Goal: Task Accomplishment & Management: Manage account settings

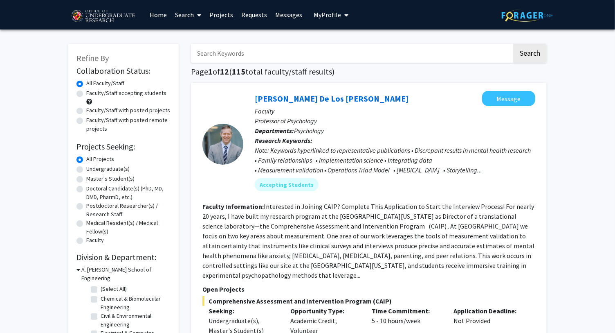
scroll to position [4, 0]
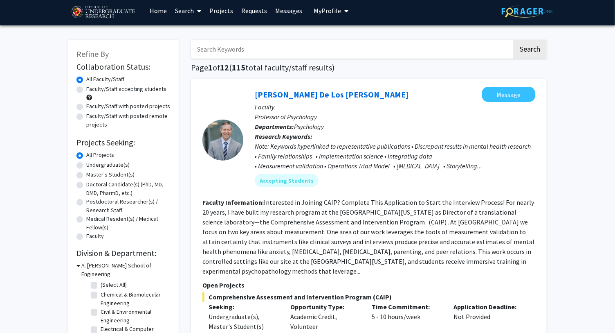
click at [329, 11] on span "My Profile" at bounding box center [327, 11] width 27 height 8
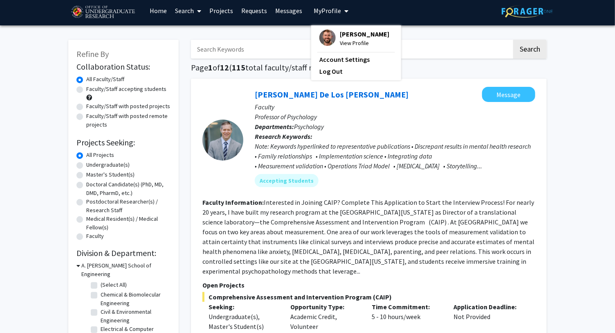
click at [215, 16] on link "Projects" at bounding box center [221, 10] width 32 height 29
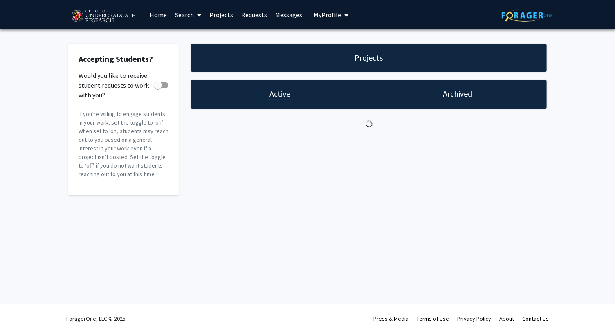
click at [217, 13] on link "Projects" at bounding box center [221, 14] width 32 height 29
checkbox input "true"
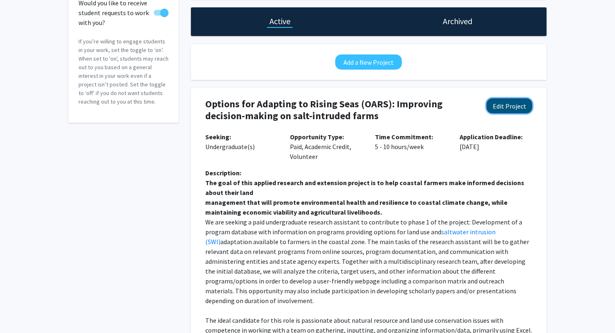
click at [504, 110] on button "Edit Project" at bounding box center [510, 105] width 46 height 15
select select "5 - 10"
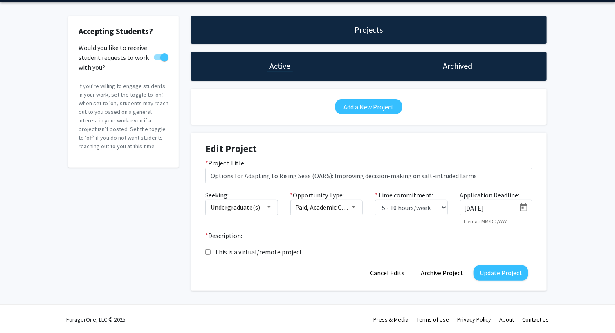
scroll to position [72, 0]
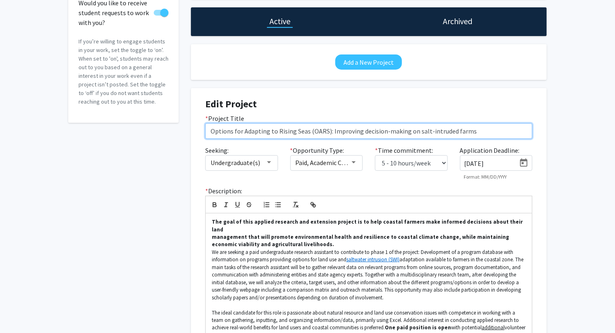
drag, startPoint x: 477, startPoint y: 130, endPoint x: 329, endPoint y: 129, distance: 147.3
click at [329, 129] on input "Options for Adapting to Rising Seas (OARS): Improving decision-making on salt-i…" at bounding box center [368, 131] width 327 height 16
click at [213, 130] on input "Options for Adapting to Rising Seas (OARS)" at bounding box center [368, 131] width 327 height 16
click at [209, 129] on input "Online Knowledge Sharing and Engagement: Options for Adapting to Rising Seas (O…" at bounding box center [368, 131] width 327 height 16
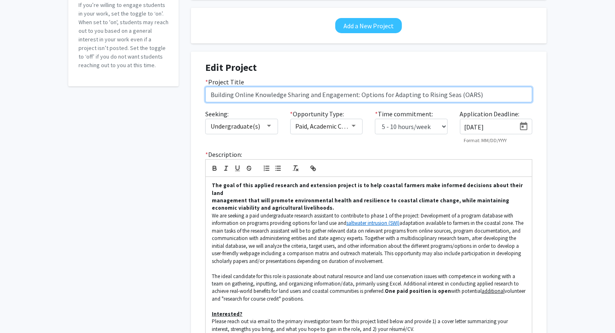
scroll to position [110, 0]
type input "Building Online Knowledge Sharing and Engagement: Options for Adapting to Risin…"
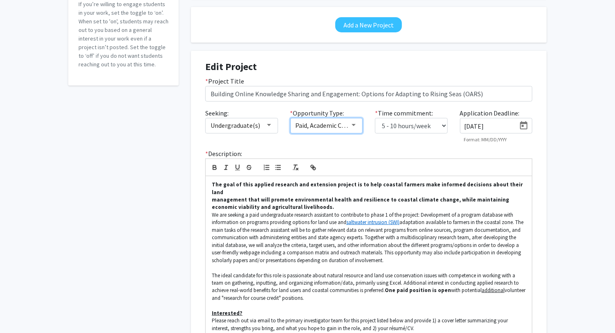
click at [343, 122] on span "Paid, Academic Credit, Volunteer" at bounding box center [341, 125] width 90 height 8
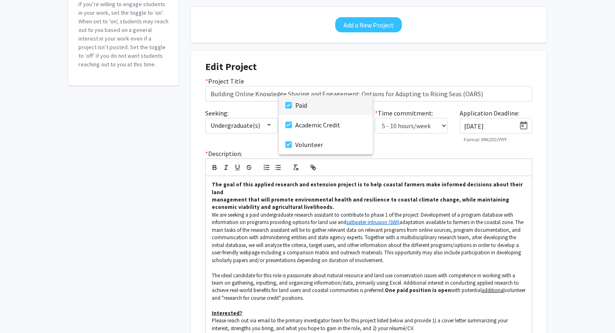
click at [291, 104] on mat-pseudo-checkbox at bounding box center [289, 105] width 7 height 7
click at [540, 176] on div at bounding box center [307, 166] width 615 height 333
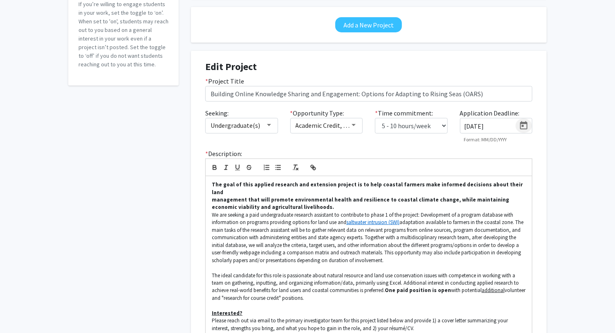
click at [523, 126] on icon "Open calendar" at bounding box center [524, 125] width 7 height 8
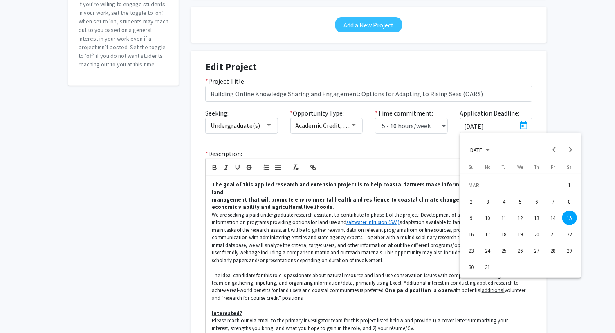
click at [486, 266] on div "31" at bounding box center [488, 266] width 15 height 15
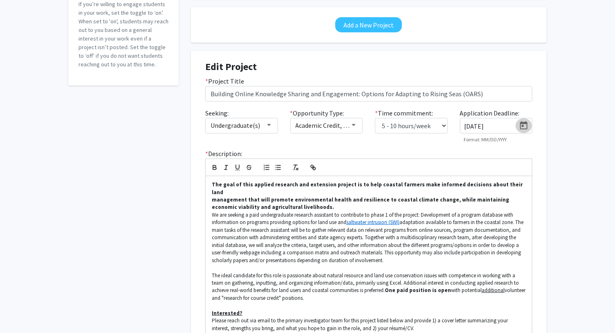
click at [520, 122] on icon "Open calendar" at bounding box center [524, 126] width 10 height 10
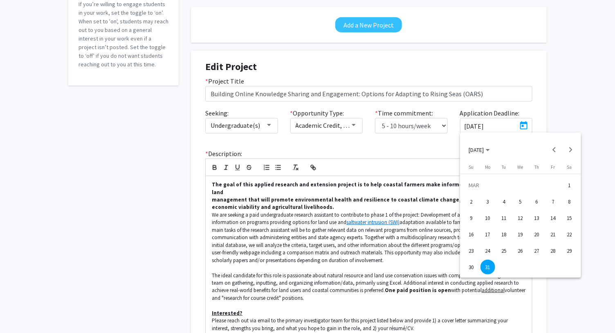
click at [490, 150] on span "[DATE]" at bounding box center [479, 149] width 21 height 7
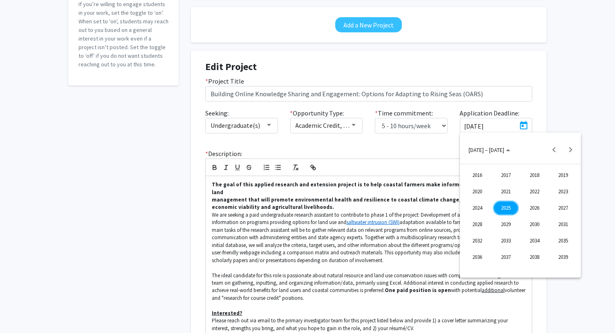
click at [502, 208] on div "2025" at bounding box center [507, 208] width 26 height 15
click at [505, 222] on div "OCT" at bounding box center [507, 224] width 26 height 15
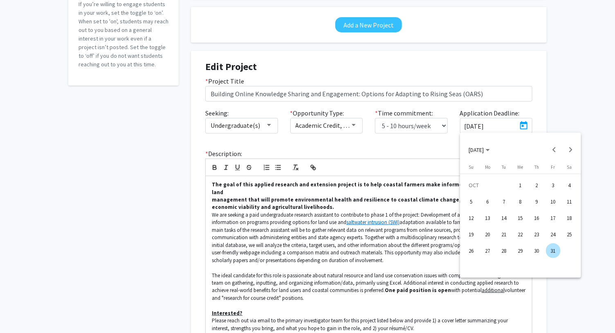
click at [554, 199] on div "10" at bounding box center [553, 201] width 15 height 15
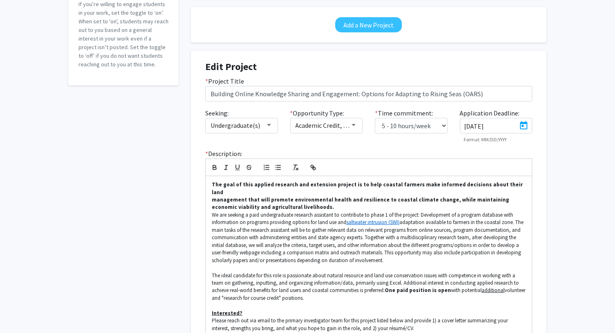
type input "[DATE]"
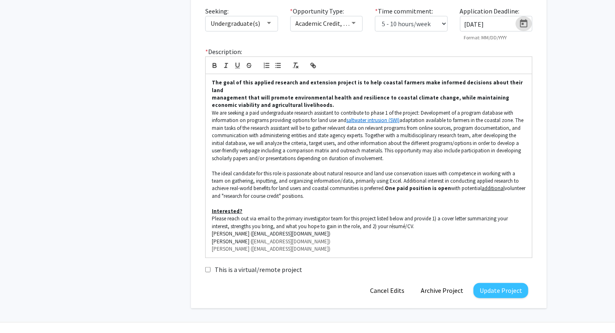
scroll to position [213, 0]
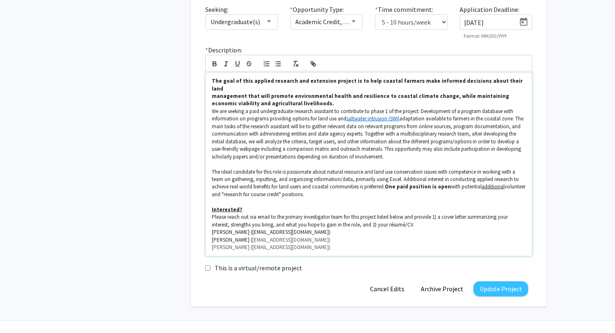
click at [258, 108] on p "We are seeking a paid undergraduate research assistant to contribute to phase 1…" at bounding box center [369, 134] width 314 height 53
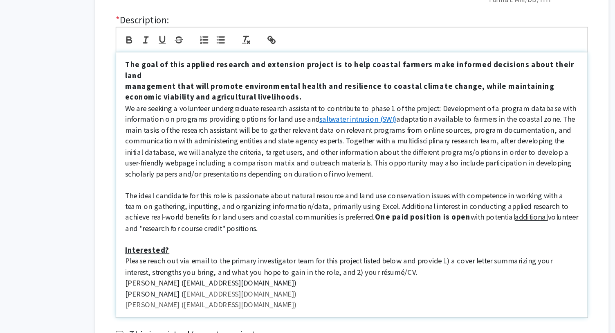
click at [284, 97] on p "management that will promote environmental health and resilience to coastal cli…" at bounding box center [369, 99] width 314 height 15
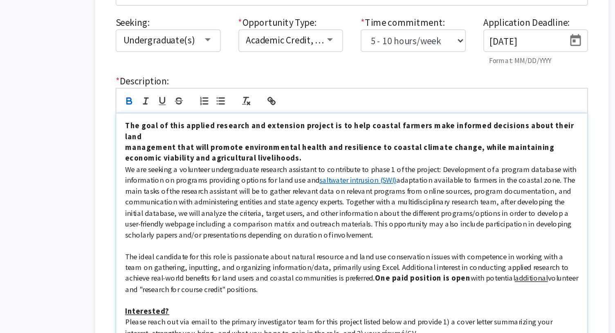
scroll to position [180, 0]
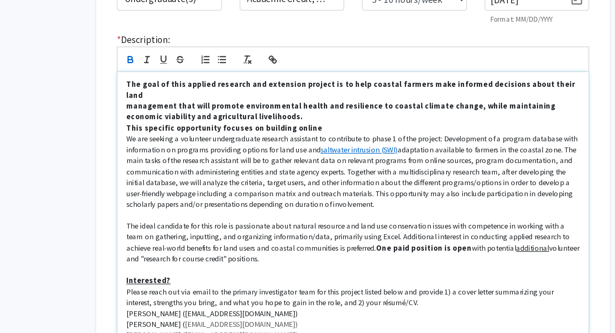
drag, startPoint x: 345, startPoint y: 137, endPoint x: 319, endPoint y: 138, distance: 26.2
click at [319, 141] on p "This specific opportunity focuses on building online" at bounding box center [369, 144] width 314 height 7
drag, startPoint x: 345, startPoint y: 137, endPoint x: 332, endPoint y: 137, distance: 12.7
click at [332, 141] on p "This specific opportunity focuses on building a website" at bounding box center [369, 144] width 314 height 7
click at [347, 141] on p "This specific opportunity focuses on building a website" at bounding box center [369, 144] width 314 height 7
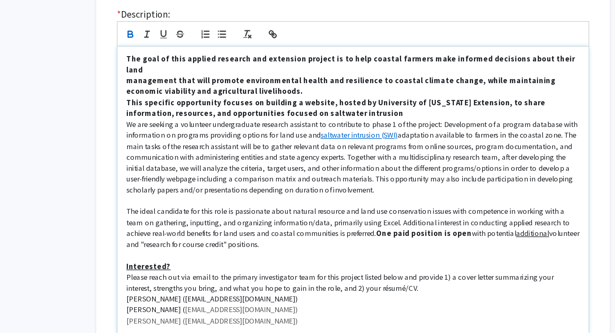
click at [278, 146] on strong "This specific opportunity focuses on building a website, hosted by University o…" at bounding box center [358, 148] width 292 height 14
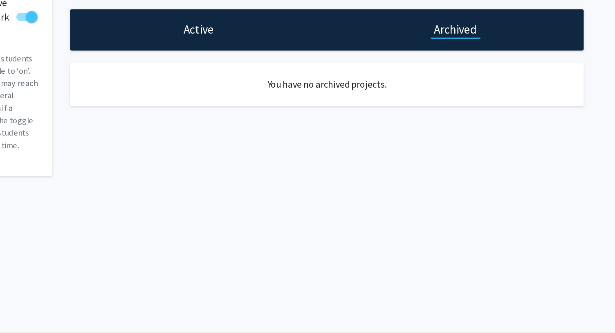
click at [293, 92] on div "Active" at bounding box center [280, 94] width 178 height 29
click at [276, 98] on h1 "Active" at bounding box center [280, 93] width 21 height 11
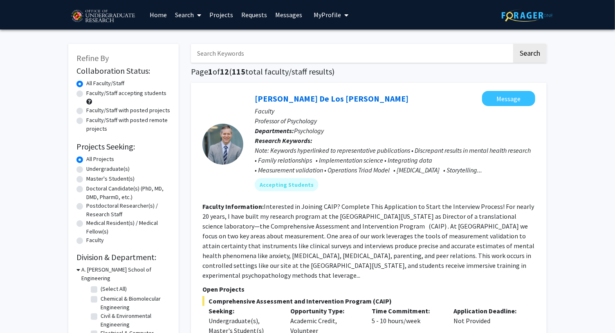
click at [230, 15] on link "Projects" at bounding box center [221, 14] width 32 height 29
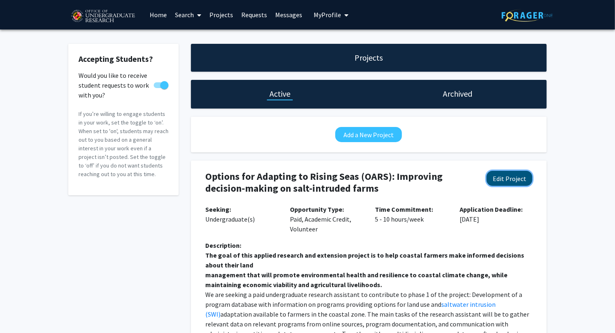
click at [520, 173] on button "Edit Project" at bounding box center [510, 178] width 46 height 15
select select "5 - 10"
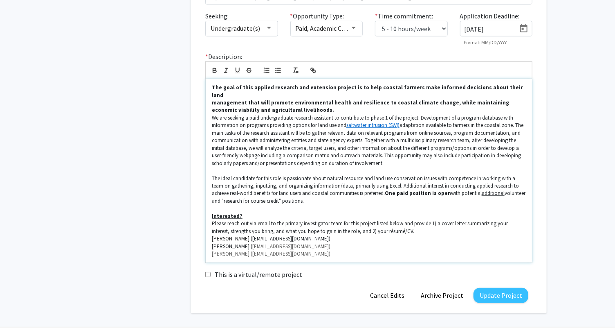
scroll to position [208, 0]
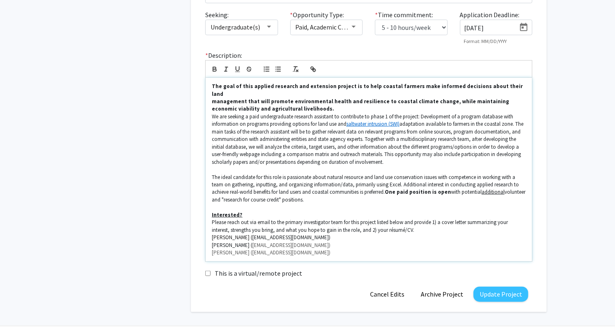
click at [221, 86] on strong "The goal of this applied research and extension project is to help coastal farm…" at bounding box center [368, 90] width 312 height 14
click at [562, 201] on div "Accepting Students? Would you like to receive student requests to work with you…" at bounding box center [307, 76] width 615 height 509
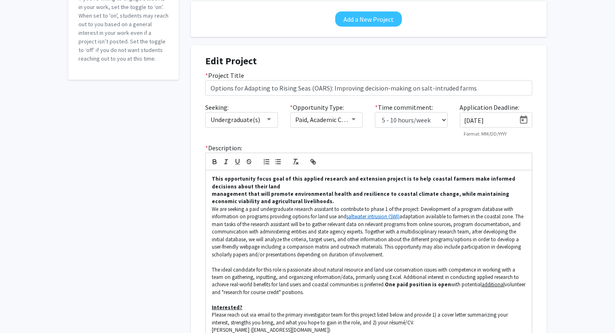
scroll to position [181, 0]
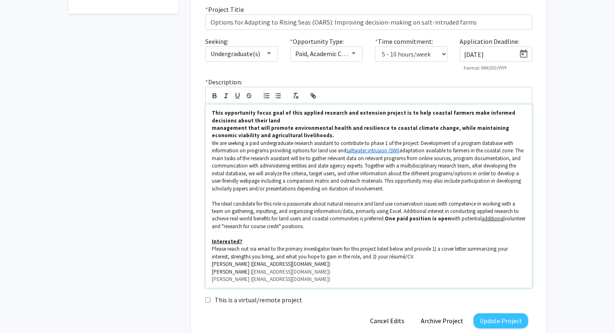
click at [266, 114] on strong "This opportunity focus goal of this applied research and extension project is t…" at bounding box center [364, 116] width 305 height 14
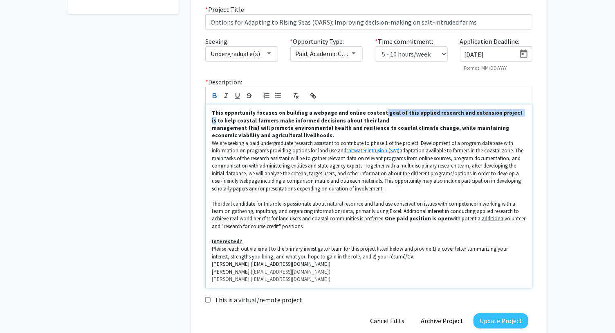
drag, startPoint x: 491, startPoint y: 114, endPoint x: 369, endPoint y: 113, distance: 122.4
click at [369, 113] on strong "This opportunity focuses on building a webpage and online content goal of this …" at bounding box center [368, 116] width 312 height 14
click at [259, 144] on p "We are seeking a paid undergraduate research assistant to contribute to phase 1…" at bounding box center [369, 166] width 314 height 53
drag, startPoint x: 371, startPoint y: 113, endPoint x: 492, endPoint y: 115, distance: 121.6
click at [492, 115] on strong "This opportunity focuses on building a webpage and online content goal of this …" at bounding box center [368, 116] width 312 height 14
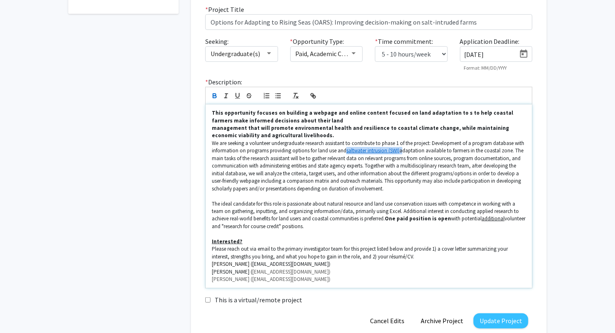
drag, startPoint x: 345, startPoint y: 150, endPoint x: 401, endPoint y: 149, distance: 55.3
click at [401, 149] on p "We are seeking a volunteer undergraduate research assistant to contribute to ph…" at bounding box center [369, 166] width 314 height 53
copy p "saltwater intrusion (SWI)"
click at [434, 111] on strong "This opportunity focuses on building a webpage and online content focused on la…" at bounding box center [363, 116] width 303 height 14
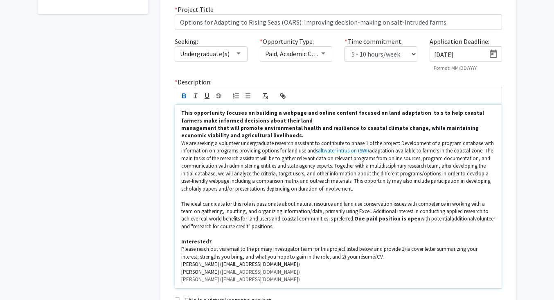
scroll to position [0, 0]
click at [404, 114] on p "This opportunity focuses on building a webpage and online content focused on la…" at bounding box center [338, 116] width 314 height 15
click at [464, 115] on p "This opportunity focuses on building a webpage and online content focused on la…" at bounding box center [338, 116] width 314 height 15
click at [193, 112] on strong "This opportunity focuses on building a webpage and online content focused on la…" at bounding box center [309, 112] width 257 height 7
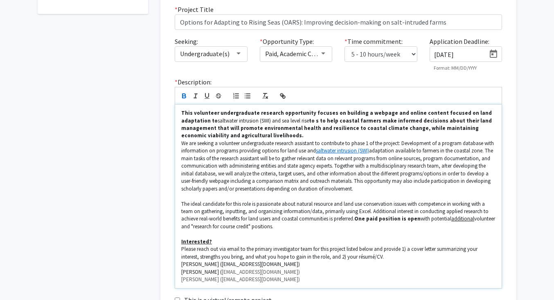
click at [421, 113] on strong "This volunteer undergraduate research opportunity focuses on building a webpage…" at bounding box center [337, 116] width 312 height 14
drag, startPoint x: 420, startPoint y: 113, endPoint x: 446, endPoint y: 114, distance: 25.4
click at [446, 114] on strong "This volunteer undergraduate research opportunity focuses on building a webpage…" at bounding box center [337, 116] width 312 height 14
drag, startPoint x: 275, startPoint y: 121, endPoint x: 291, endPoint y: 121, distance: 15.6
click at [291, 121] on p "This volunteer undergraduate research opportunity focuses on building a webpage…" at bounding box center [338, 116] width 314 height 15
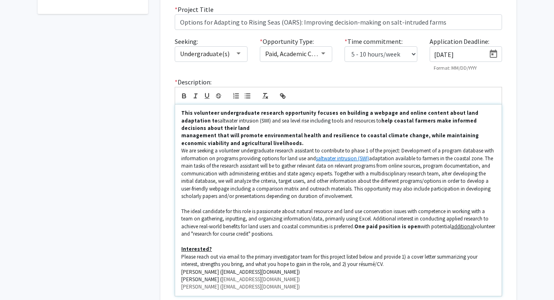
drag, startPoint x: 259, startPoint y: 135, endPoint x: 214, endPoint y: 128, distance: 45.9
click at [214, 132] on p "management that will promote environmental health and resilience to coastal cli…" at bounding box center [338, 139] width 314 height 15
click at [215, 132] on strong "management that will promote environmental health and resilience to coastal cli…" at bounding box center [330, 139] width 299 height 14
drag, startPoint x: 266, startPoint y: 136, endPoint x: 215, endPoint y: 131, distance: 51.9
click at [215, 132] on p "management that will promote environmental health and resilience to coastal cli…" at bounding box center [338, 139] width 314 height 15
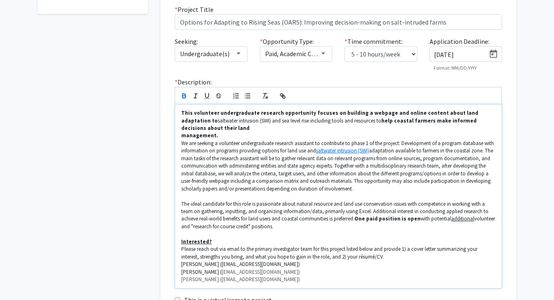
click at [343, 147] on link "saltwater intrusion (SWI)" at bounding box center [342, 150] width 53 height 7
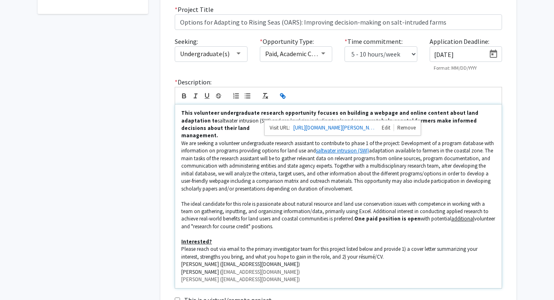
click at [345, 175] on p "We are seeking a volunteer undergraduate research assistant to contribute to ph…" at bounding box center [338, 166] width 314 height 53
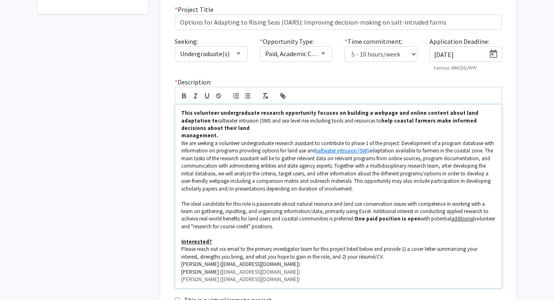
click at [275, 122] on p "This volunteer undergraduate research opportunity focuses on building a webpage…" at bounding box center [338, 120] width 314 height 23
click at [299, 132] on p "management." at bounding box center [338, 135] width 314 height 7
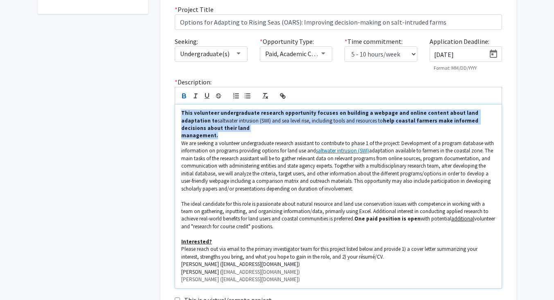
drag, startPoint x: 220, startPoint y: 127, endPoint x: 176, endPoint y: 114, distance: 46.1
click at [176, 114] on div "This volunteer undergraduate research opportunity focuses on building a webpage…" at bounding box center [338, 195] width 327 height 183
click at [182, 96] on icon "button" at bounding box center [183, 95] width 7 height 7
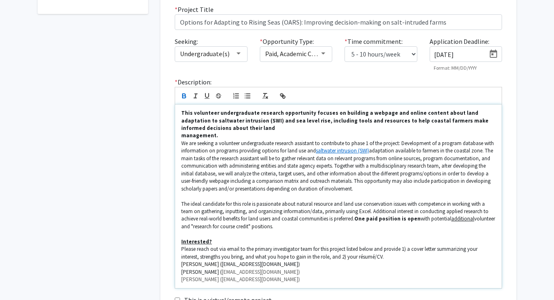
click at [180, 138] on div "This volunteer undergraduate research opportunity focuses on building a webpage…" at bounding box center [338, 195] width 327 height 183
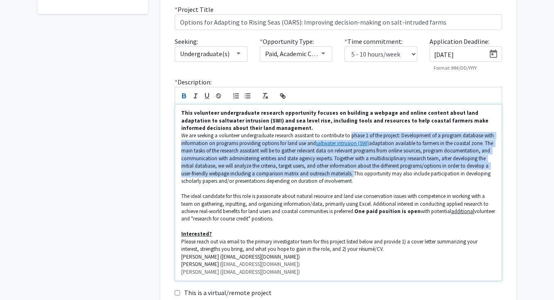
drag, startPoint x: 354, startPoint y: 173, endPoint x: 353, endPoint y: 136, distance: 37.2
click at [353, 136] on p "We are seeking a volunteer undergraduate research assistant to contribute to ph…" at bounding box center [338, 158] width 314 height 53
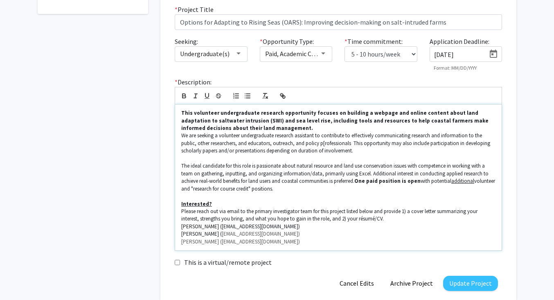
click at [322, 143] on p "We are seeking a volunteer undergraduate research assistant to contribute to ef…" at bounding box center [338, 143] width 314 height 23
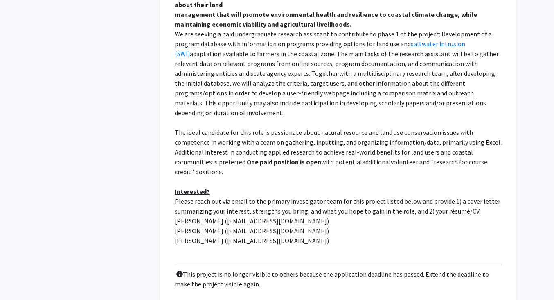
scroll to position [289, 0]
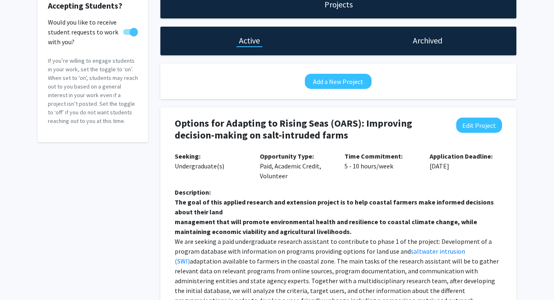
scroll to position [51, 0]
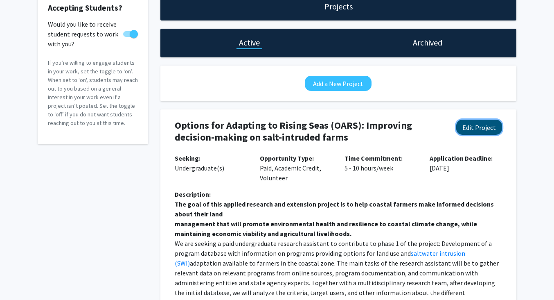
click at [483, 129] on button "Edit Project" at bounding box center [479, 126] width 46 height 15
select select "5 - 10"
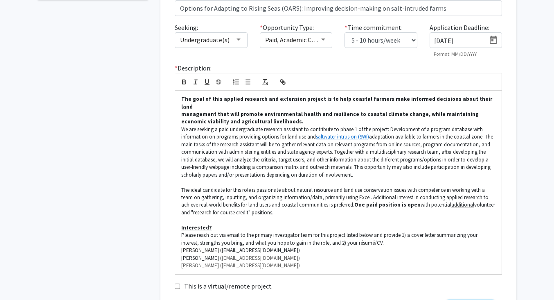
scroll to position [196, 0]
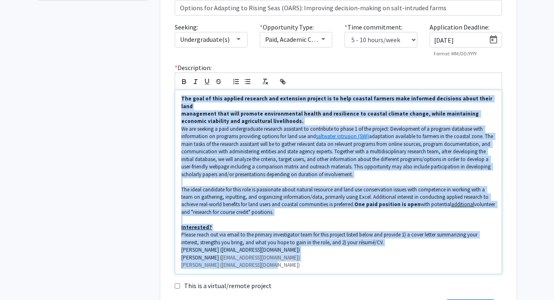
drag, startPoint x: 277, startPoint y: 257, endPoint x: 150, endPoint y: 91, distance: 208.6
click at [150, 91] on div "Accepting Students? Would you like to receive student requests to work with you…" at bounding box center [277, 86] width 491 height 476
copy div "The goal of this applied research and extension project is to help coastal farm…"
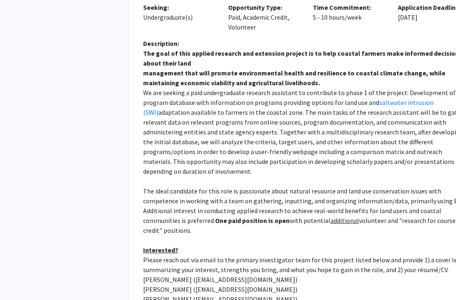
scroll to position [203, 0]
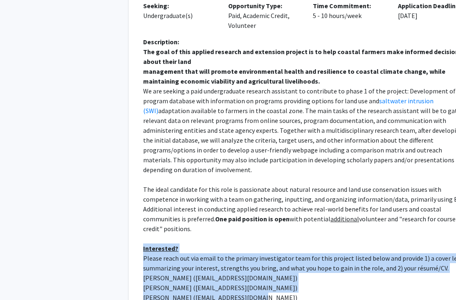
drag, startPoint x: 263, startPoint y: 290, endPoint x: 138, endPoint y: 228, distance: 139.5
click at [138, 228] on div "Description: The goal of this applied research and extension project is to help…" at bounding box center [307, 176] width 340 height 278
copy p "Interested? Please reach out via email to the primary investigator team for thi…"
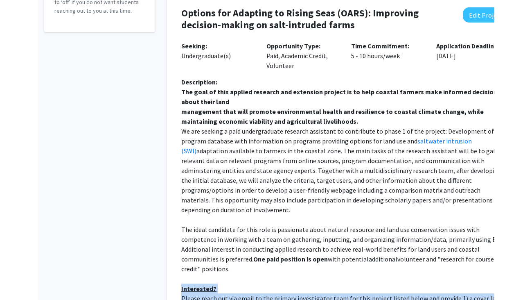
scroll to position [171, 0]
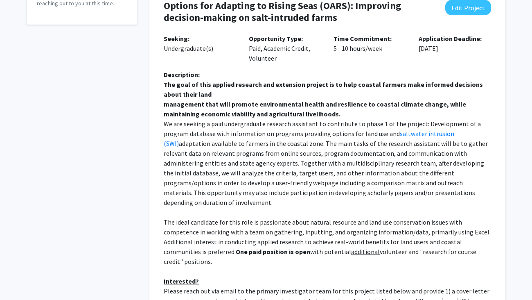
click at [283, 115] on strong "management that will promote environmental health and resilience to coastal cli…" at bounding box center [316, 109] width 304 height 18
drag, startPoint x: 316, startPoint y: 115, endPoint x: 157, endPoint y: 86, distance: 161.3
click at [157, 86] on div "Options for Adapting to Rising Seas (OARS): Improving decision-making on salt-i…" at bounding box center [328, 192] width 344 height 405
copy p "The goal of this applied research and extension project is to help coastal farm…"
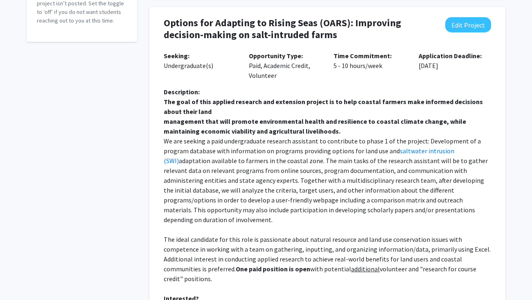
scroll to position [147, 0]
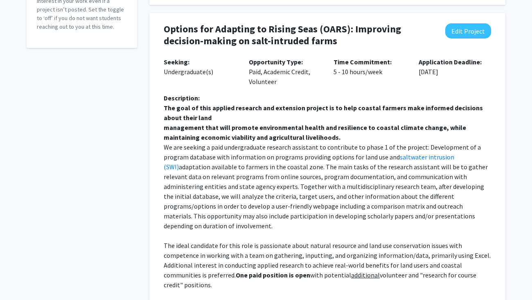
click at [252, 133] on strong "management that will promote environmental health and resilience to coastal cli…" at bounding box center [316, 132] width 304 height 18
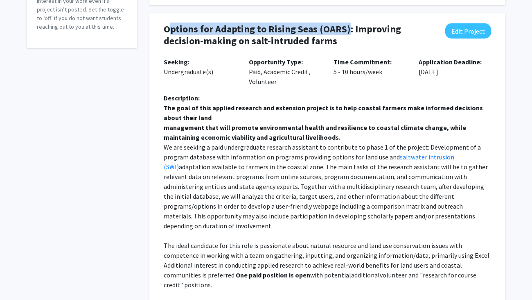
drag, startPoint x: 168, startPoint y: 29, endPoint x: 347, endPoint y: 28, distance: 178.8
click at [347, 28] on h4 "Options for Adapting to Rising Seas (OARS): Improving decision-making on salt-i…" at bounding box center [298, 35] width 268 height 24
copy h4 "ptions for Adapting to Rising Seas (OARS)"
click at [456, 33] on button "Edit Project" at bounding box center [468, 30] width 46 height 15
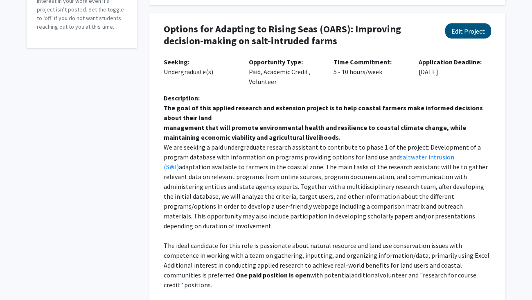
select select "5 - 10"
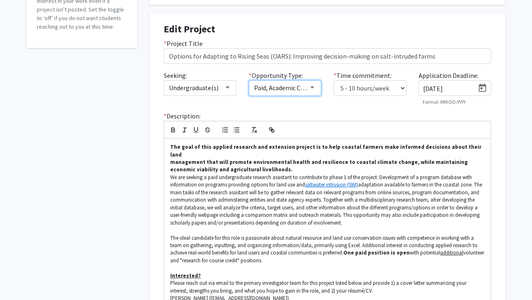
click at [289, 87] on span "Paid, Academic Credit, Volunteer" at bounding box center [299, 87] width 90 height 8
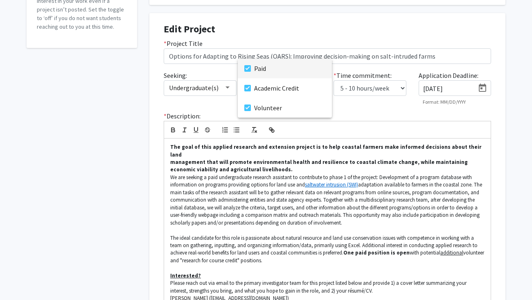
click at [248, 68] on mat-pseudo-checkbox at bounding box center [247, 68] width 7 height 7
click at [295, 198] on div at bounding box center [266, 150] width 532 height 300
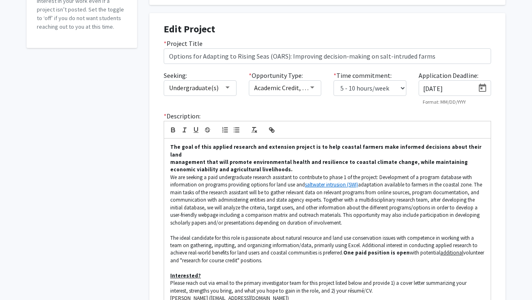
click at [456, 88] on icon "Open calendar" at bounding box center [483, 88] width 10 height 10
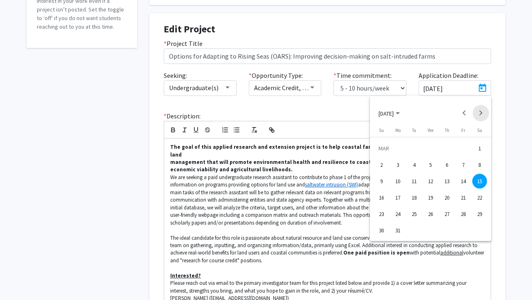
click at [456, 114] on button "Next month" at bounding box center [481, 113] width 16 height 16
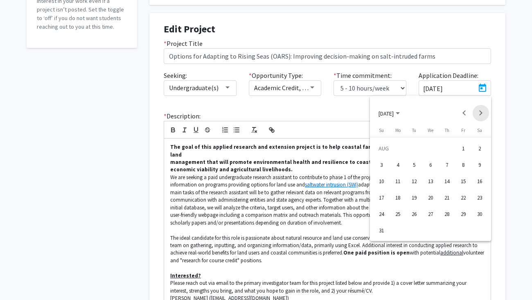
click at [456, 114] on button "Next month" at bounding box center [481, 113] width 16 height 16
click at [456, 167] on div "10" at bounding box center [463, 164] width 15 height 15
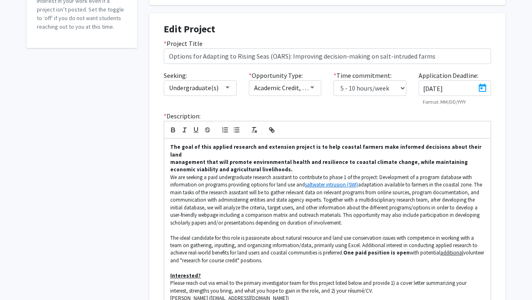
type input "[DATE]"
click at [253, 203] on p "We are seeking a paid undergraduate research assistant to contribute to phase 1…" at bounding box center [327, 200] width 314 height 53
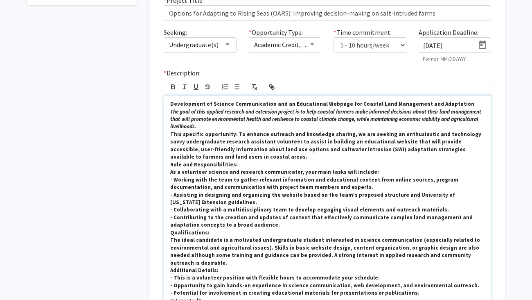
scroll to position [199, 0]
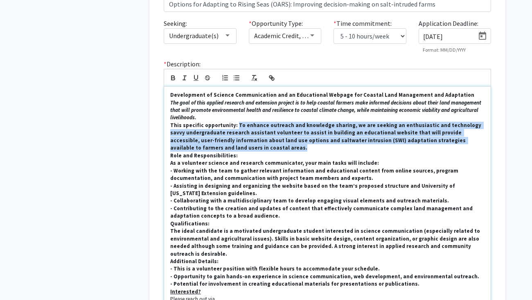
drag, startPoint x: 196, startPoint y: 150, endPoint x: 232, endPoint y: 128, distance: 41.1
click at [232, 128] on p "This specific opportunity: To enhance outreach and knowledge sharing, we are se…" at bounding box center [327, 137] width 314 height 30
click at [174, 79] on icon "button" at bounding box center [172, 77] width 7 height 7
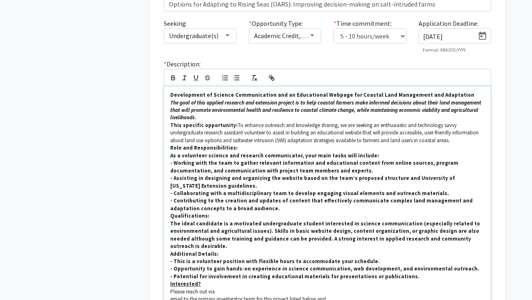
click at [200, 118] on p "The goal of this applied research and extension project is to help coastal farm…" at bounding box center [327, 110] width 314 height 23
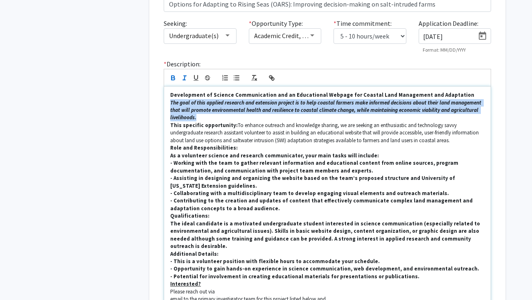
drag, startPoint x: 206, startPoint y: 118, endPoint x: 160, endPoint y: 102, distance: 48.8
click at [160, 102] on div "* Description: Development of Science Communication and an Educational Webpage …" at bounding box center [328, 210] width 340 height 302
click at [174, 77] on icon "button" at bounding box center [172, 77] width 3 height 2
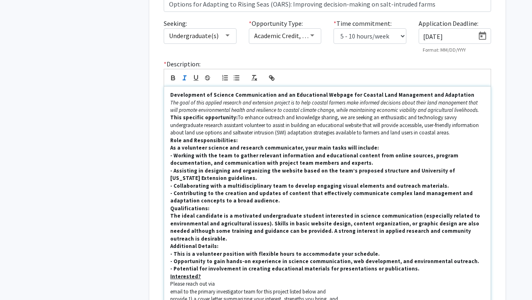
click at [222, 119] on strong "This specific opportunity:" at bounding box center [204, 117] width 68 height 7
click at [171, 116] on strong "This specific opportunity:" at bounding box center [204, 117] width 68 height 7
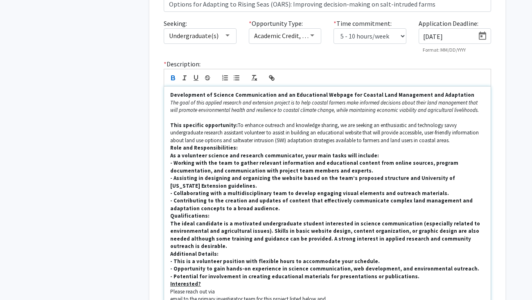
click at [171, 103] on em "The goal of this applied research and extension project is to help coastal farm…" at bounding box center [324, 106] width 309 height 14
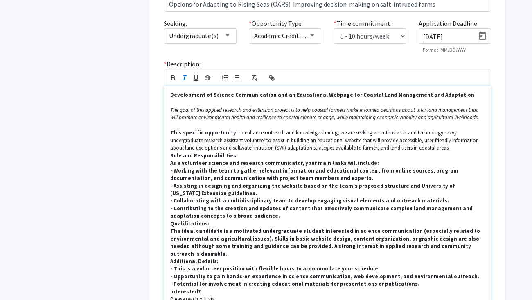
scroll to position [215, 0]
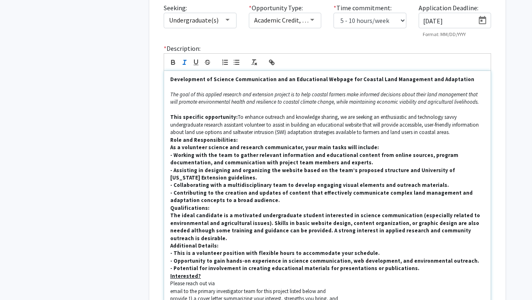
click at [170, 140] on strong "Role and Responsibilities:" at bounding box center [204, 139] width 68 height 7
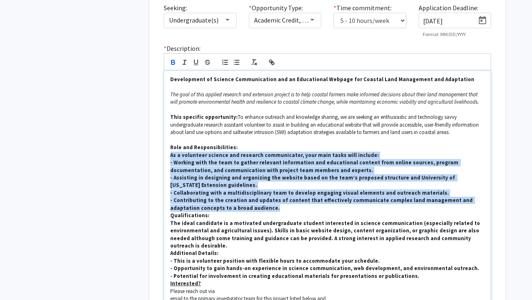
drag, startPoint x: 171, startPoint y: 157, endPoint x: 246, endPoint y: 206, distance: 90.5
click at [246, 206] on div "Development of Science Communication and an Educational Webpage for Coastal Lan…" at bounding box center [327, 215] width 327 height 289
click at [174, 63] on icon "button" at bounding box center [172, 63] width 3 height 2
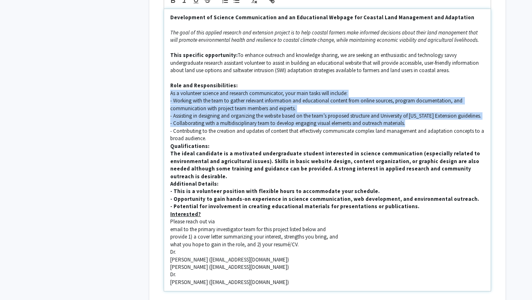
scroll to position [293, 0]
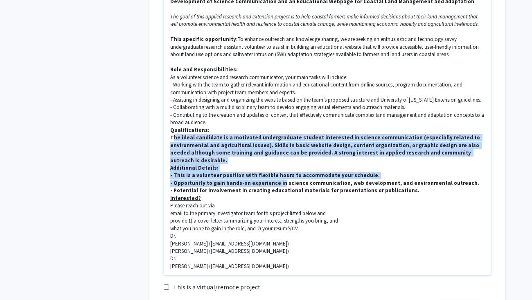
drag, startPoint x: 172, startPoint y: 137, endPoint x: 275, endPoint y: 178, distance: 110.9
click at [275, 178] on div "Development of Science Communication and an Educational Webpage for Coastal Lan…" at bounding box center [327, 134] width 327 height 282
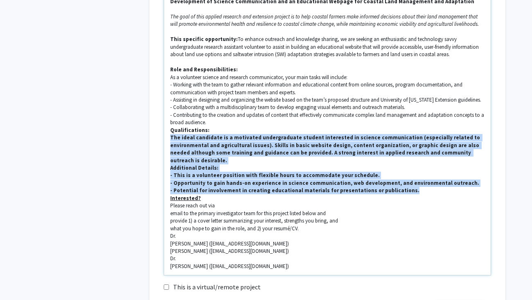
drag, startPoint x: 403, startPoint y: 187, endPoint x: 168, endPoint y: 140, distance: 239.5
click at [168, 140] on div "Development of Science Communication and an Educational Webpage for Coastal Lan…" at bounding box center [327, 134] width 327 height 282
click at [288, 146] on strong "The ideal candidate is a motivated undergraduate student interested in science …" at bounding box center [325, 148] width 311 height 29
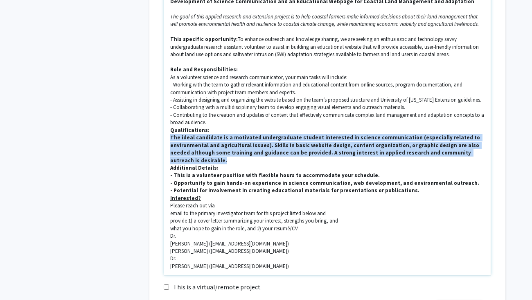
drag, startPoint x: 432, startPoint y: 151, endPoint x: 170, endPoint y: 137, distance: 262.2
click at [170, 137] on p "The ideal candidate is a motivated undergraduate student interested in science …" at bounding box center [327, 149] width 314 height 30
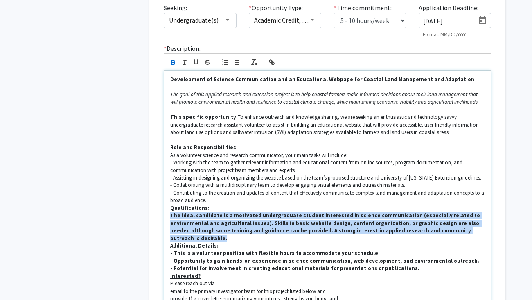
scroll to position [214, 0]
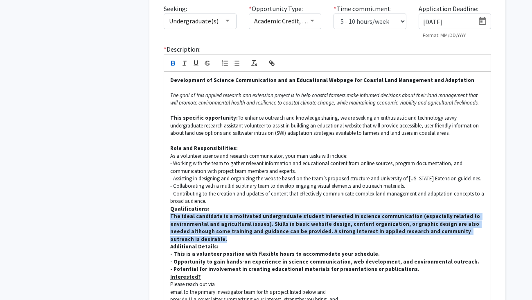
click at [172, 65] on icon "button" at bounding box center [172, 62] width 7 height 7
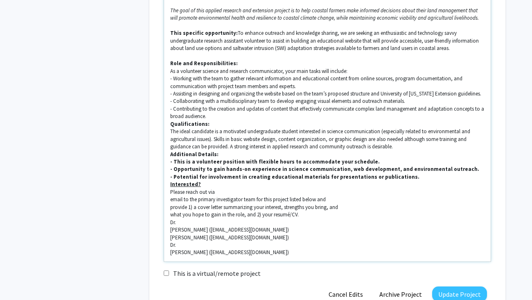
scroll to position [306, 0]
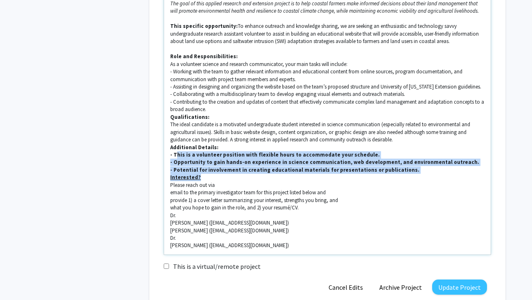
drag, startPoint x: 401, startPoint y: 174, endPoint x: 176, endPoint y: 158, distance: 225.2
click at [176, 158] on div "Development of Science Communication and an Educational Webpage for Coastal Lan…" at bounding box center [327, 117] width 327 height 274
click at [341, 167] on strong "- Potential for involvement in creating educational materials for presentations…" at bounding box center [294, 169] width 249 height 7
drag, startPoint x: 406, startPoint y: 171, endPoint x: 171, endPoint y: 154, distance: 235.5
click at [171, 154] on div "Development of Science Communication and an Educational Webpage for Coastal Lan…" at bounding box center [327, 117] width 327 height 274
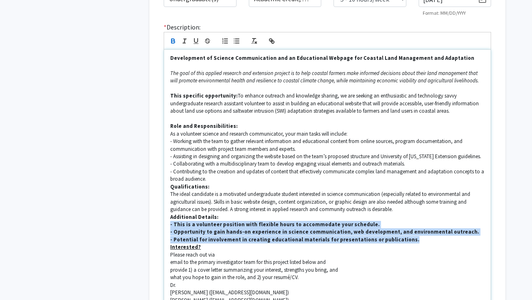
scroll to position [236, 0]
click at [174, 42] on icon "button" at bounding box center [172, 42] width 3 height 2
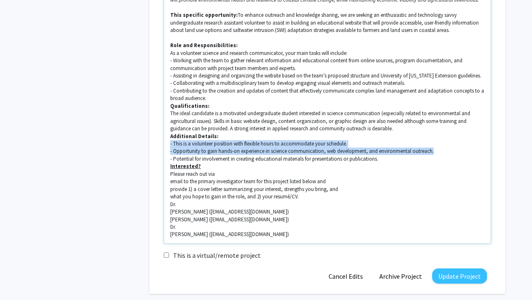
scroll to position [326, 0]
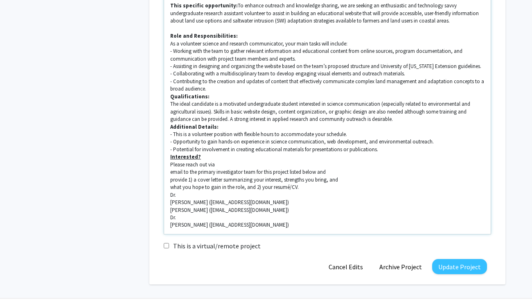
click at [171, 224] on span "Colby Silvert (csilvert@umd.edu)" at bounding box center [229, 224] width 119 height 7
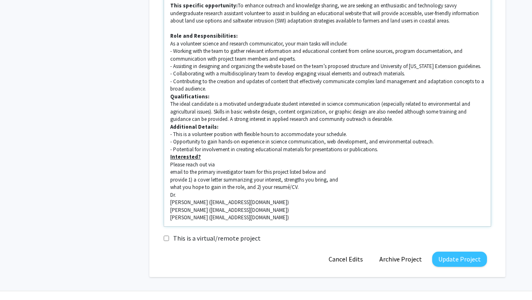
click at [171, 204] on span "Becky Epanchin-Niell (" at bounding box center [190, 201] width 41 height 7
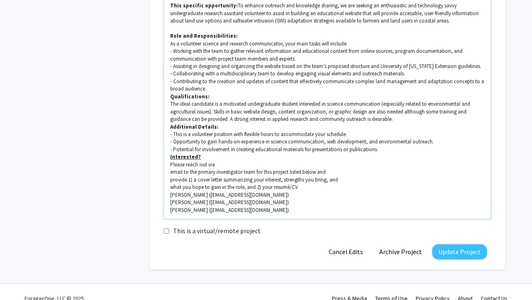
click at [170, 188] on span "what you hope to gain in the role, and 2) your resumé/CV." at bounding box center [234, 186] width 128 height 7
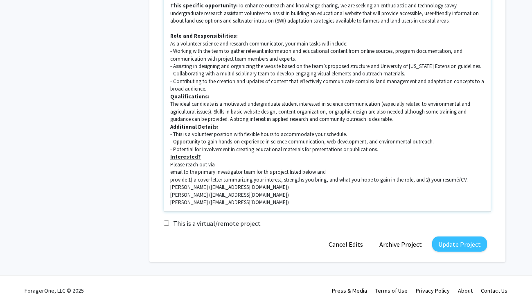
click at [170, 181] on span "provide 1) a cover letter summarizing your interest, strengths you bring, and w…" at bounding box center [318, 179] width 297 height 7
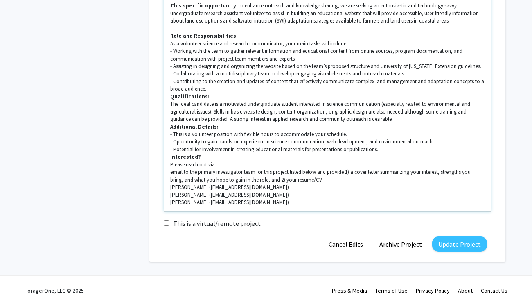
click at [171, 174] on span "email to the primary investigator team for this project listed below and provid…" at bounding box center [321, 175] width 302 height 14
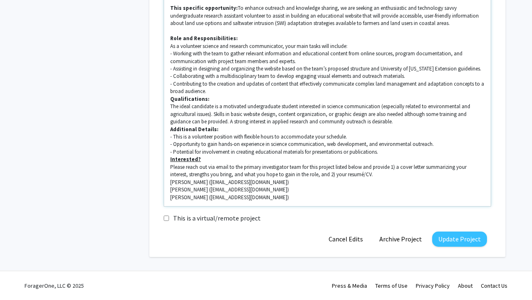
click at [334, 169] on span "Please reach out via email to the primary investigator team for this project li…" at bounding box center [318, 170] width 297 height 14
click at [362, 169] on span "Please reach out via email to the primary investigator team for this project, l…" at bounding box center [319, 170] width 299 height 14
click at [381, 151] on p "- Potential for involvement in creating educational materials for presentations…" at bounding box center [327, 151] width 314 height 7
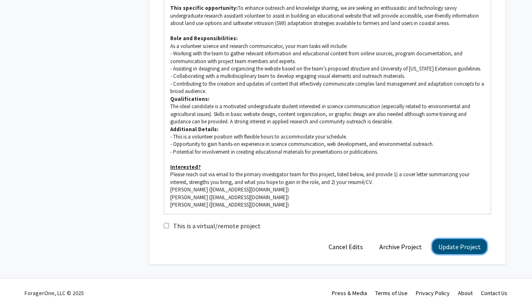
click at [456, 248] on button "Update Project" at bounding box center [459, 246] width 55 height 15
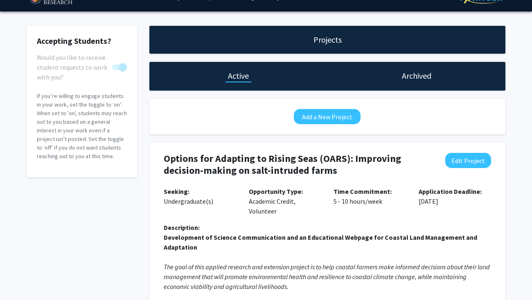
scroll to position [0, 0]
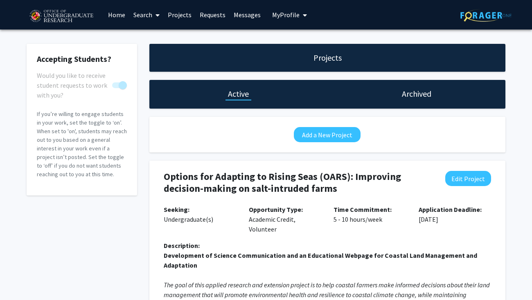
click at [176, 14] on link "Projects" at bounding box center [180, 14] width 32 height 29
click at [174, 16] on link "Projects" at bounding box center [180, 14] width 32 height 29
click at [141, 17] on link "Search" at bounding box center [146, 14] width 34 height 29
click at [155, 54] on span "Students" at bounding box center [154, 54] width 50 height 16
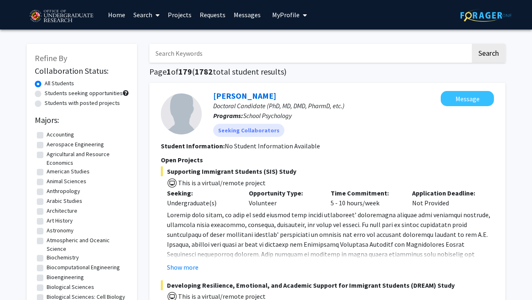
click at [120, 20] on link "Home" at bounding box center [116, 14] width 25 height 29
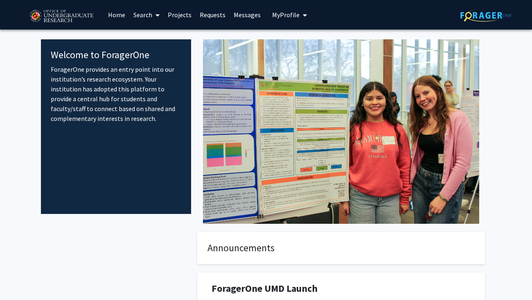
click at [179, 14] on link "Projects" at bounding box center [180, 14] width 32 height 29
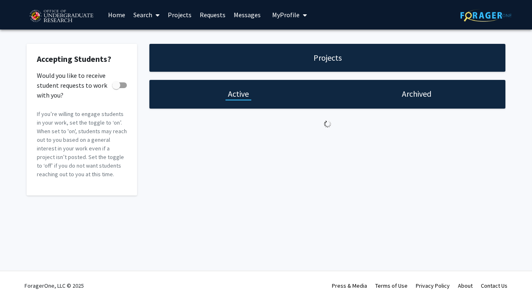
checkbox input "true"
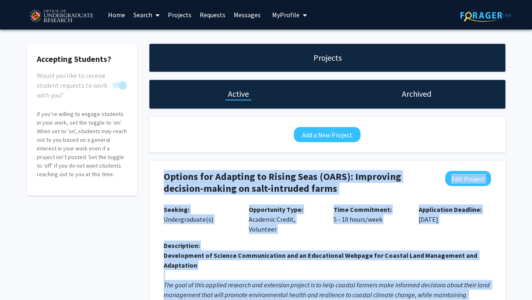
drag, startPoint x: 301, startPoint y: 234, endPoint x: 155, endPoint y: 175, distance: 157.7
copy div "Options for Adapting to Rising Seas (OARS): Improving decision-making on salt-i…"
click at [241, 16] on link "Messages" at bounding box center [247, 14] width 35 height 29
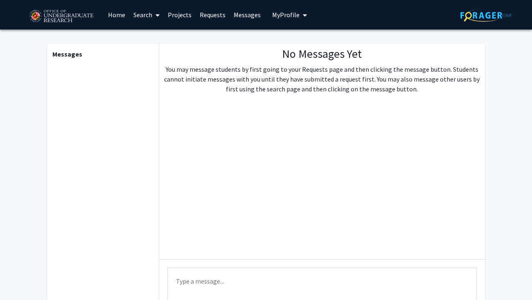
click at [213, 16] on link "Requests" at bounding box center [213, 14] width 34 height 29
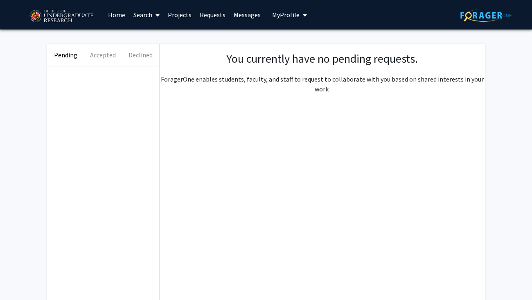
click at [191, 16] on link "Projects" at bounding box center [180, 14] width 32 height 29
